Goal: Information Seeking & Learning: Understand process/instructions

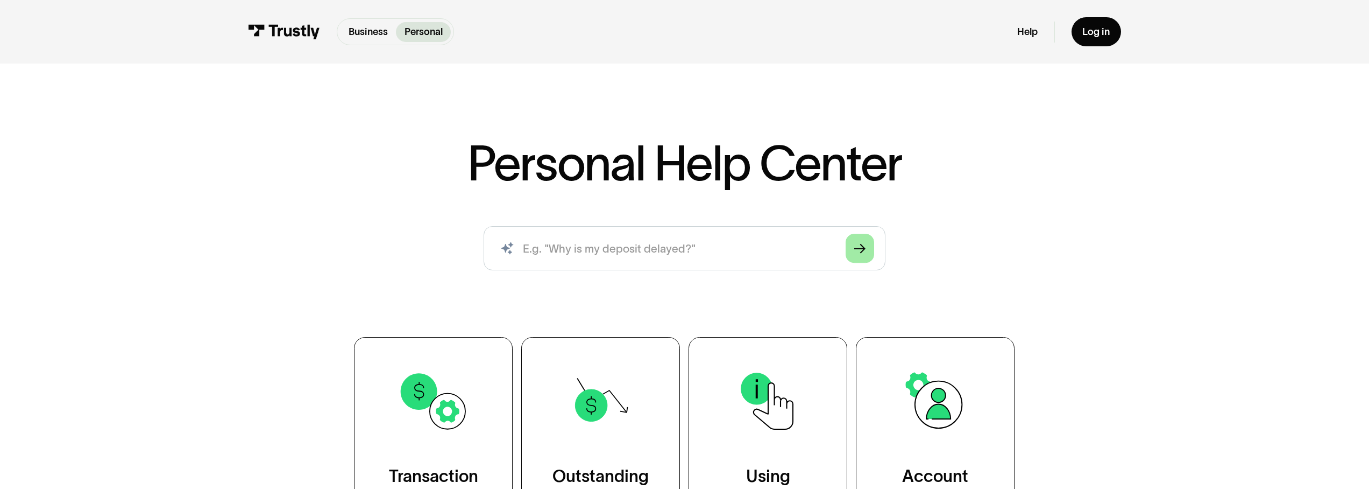
scroll to position [181, 0]
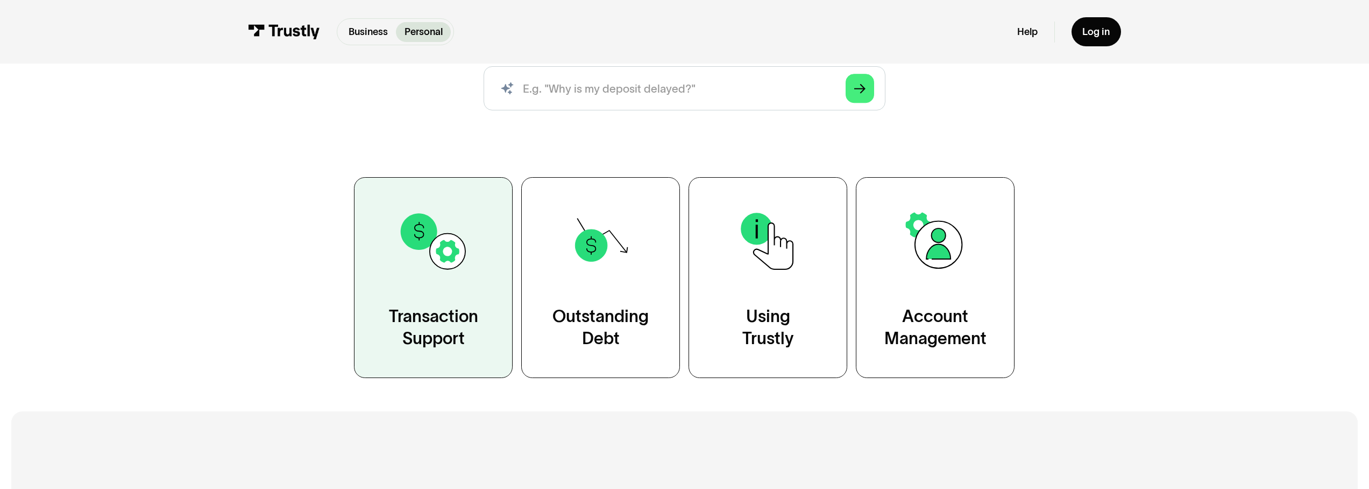
click at [472, 288] on link "Transaction Support" at bounding box center [433, 277] width 159 height 201
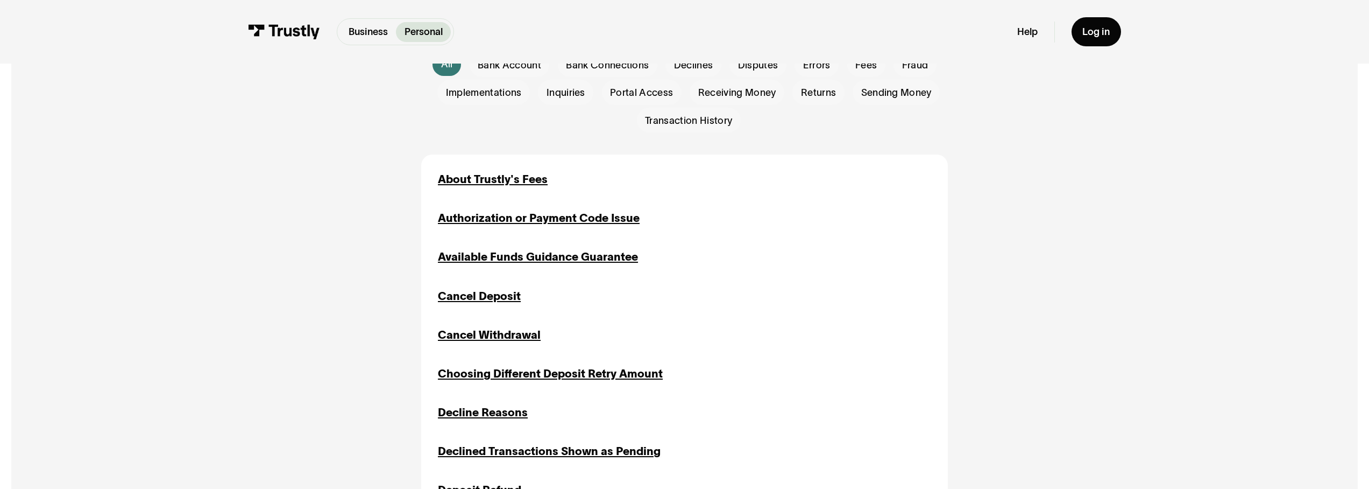
scroll to position [354, 0]
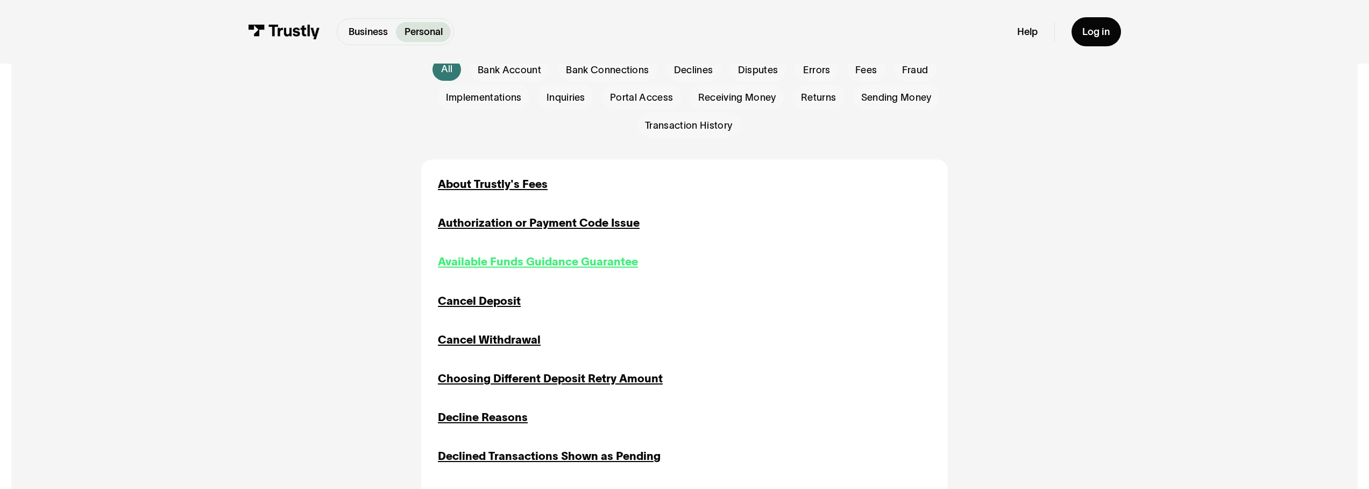
click at [496, 260] on div "Available Funds Guidance Guarantee" at bounding box center [538, 261] width 200 height 17
